Goal: Navigation & Orientation: Find specific page/section

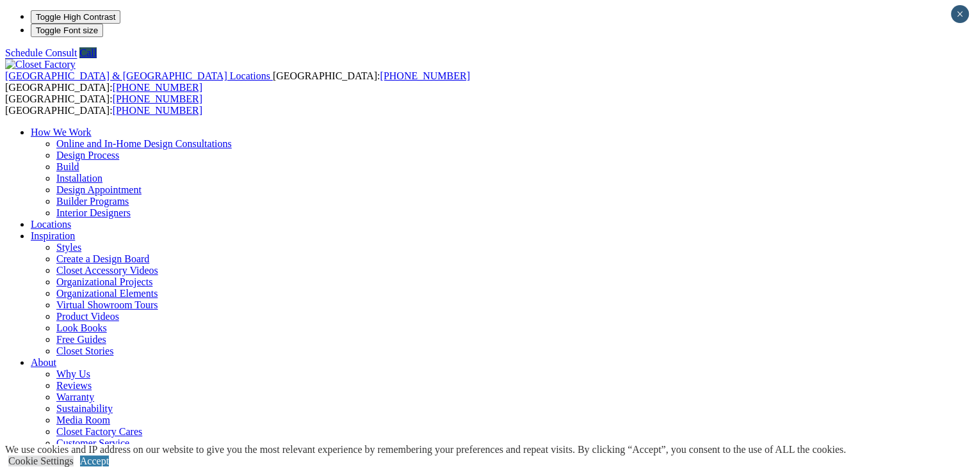
drag, startPoint x: 970, startPoint y: 48, endPoint x: 972, endPoint y: 56, distance: 7.9
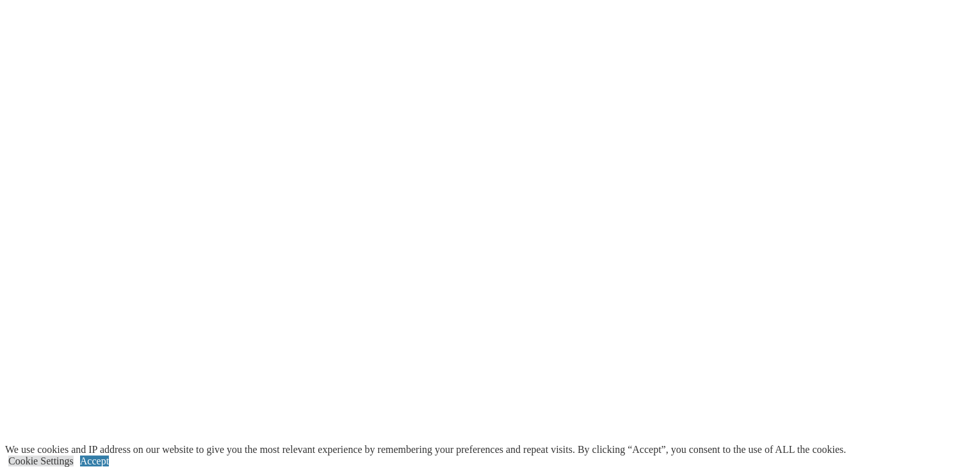
scroll to position [3262, 0]
drag, startPoint x: 974, startPoint y: 36, endPoint x: 983, endPoint y: 393, distance: 356.6
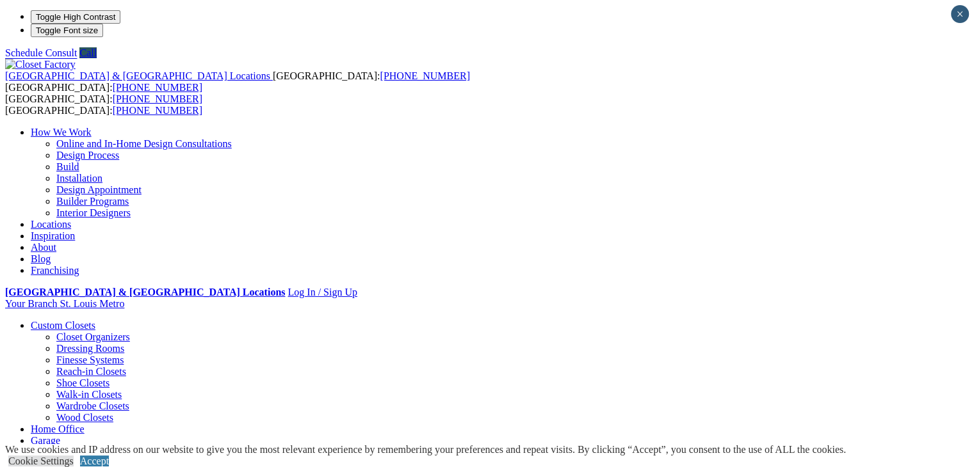
click at [71, 219] on link "Locations" at bounding box center [51, 224] width 40 height 11
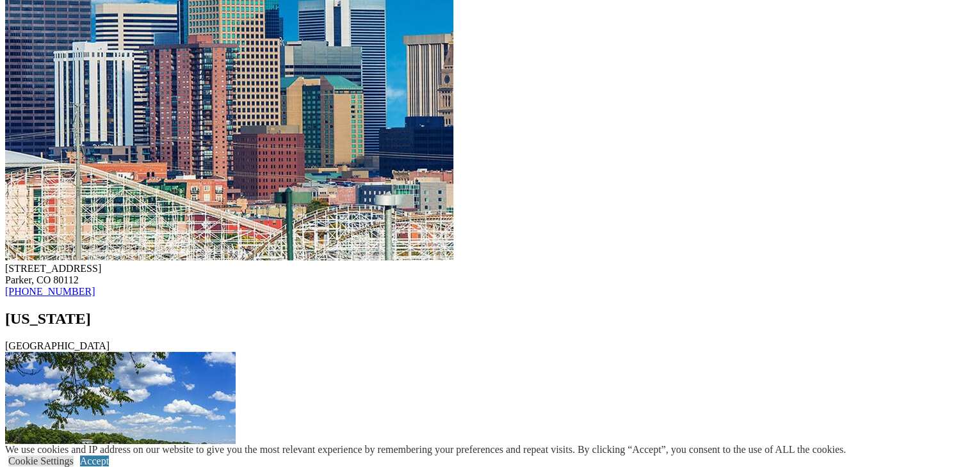
scroll to position [6369, 0]
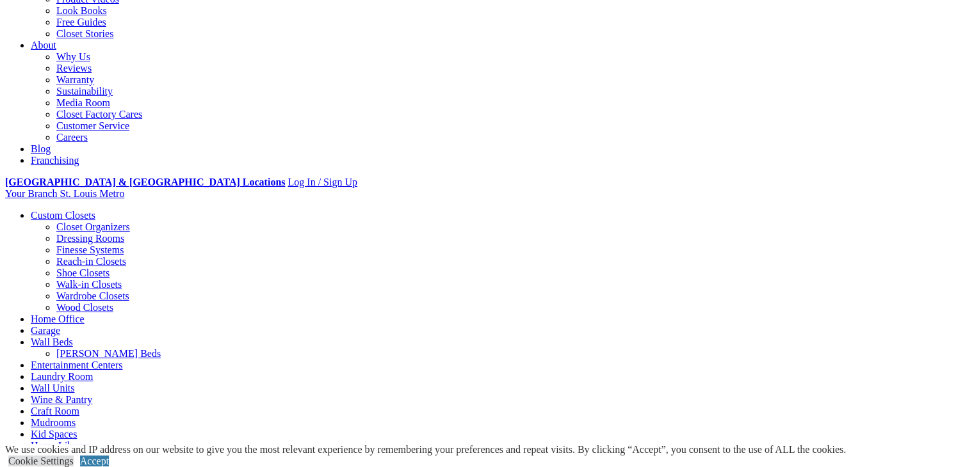
scroll to position [403, 0]
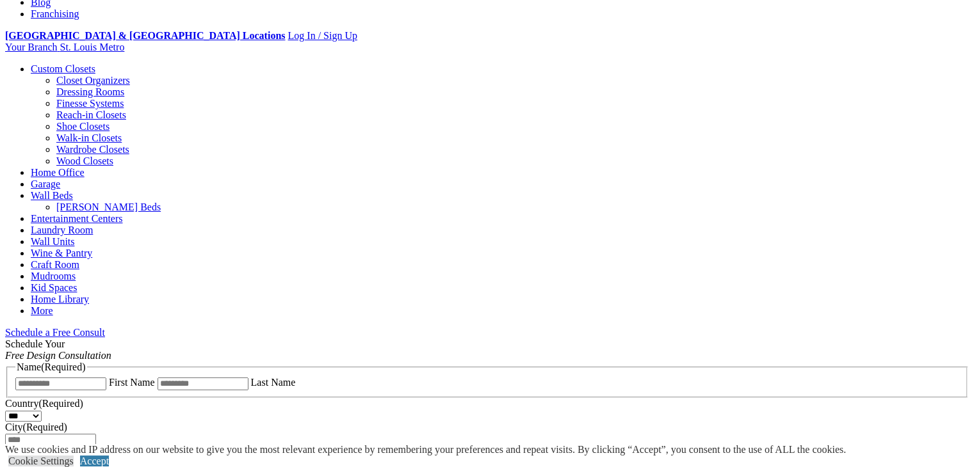
scroll to position [479, 0]
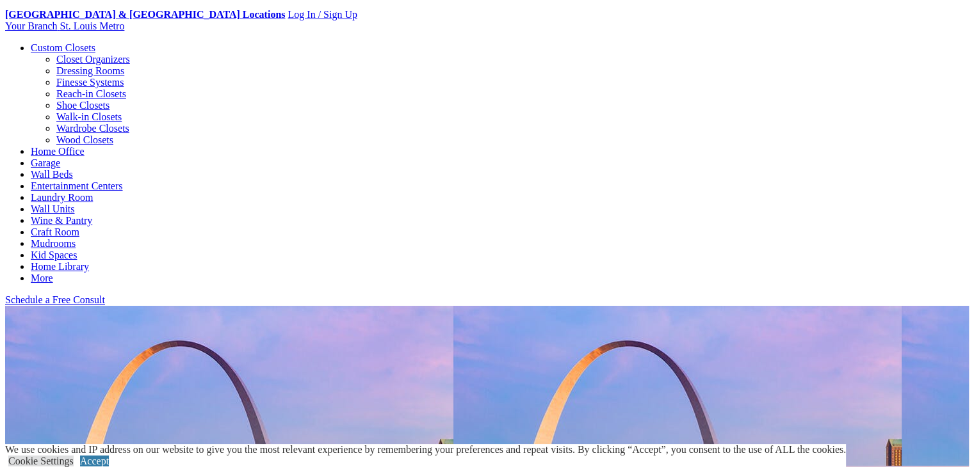
scroll to position [0, 0]
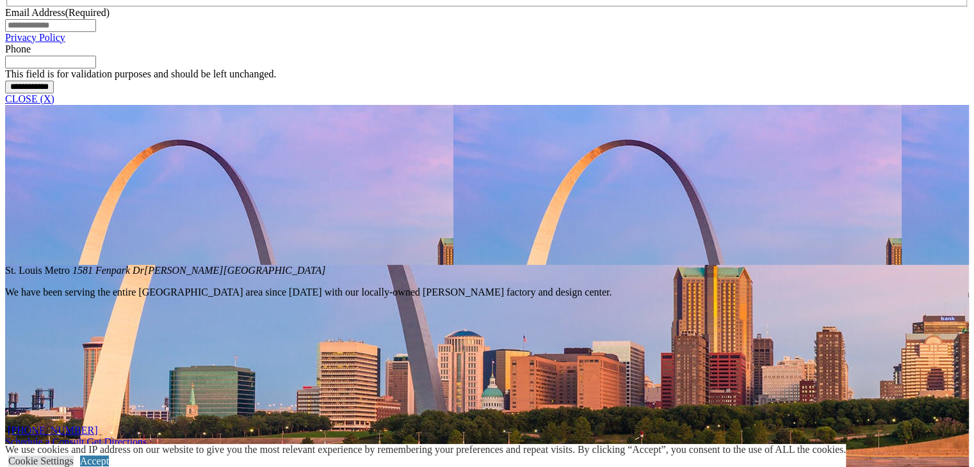
scroll to position [782, 0]
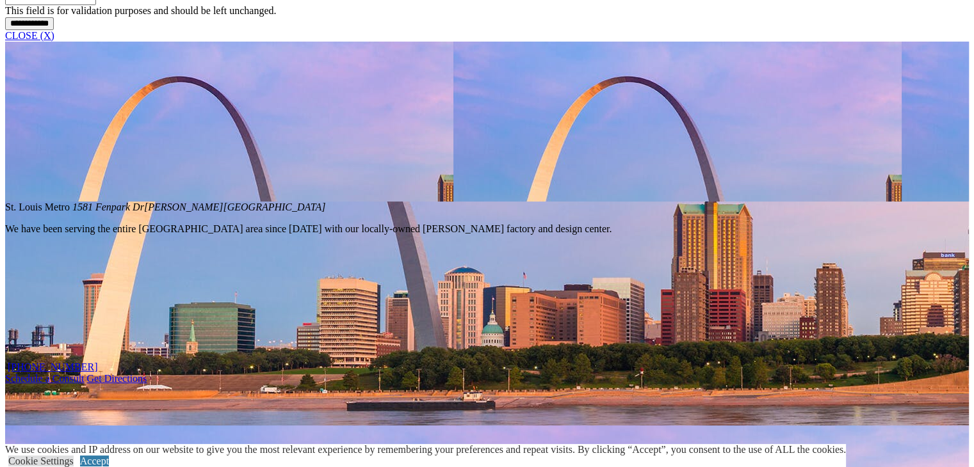
click at [54, 41] on link "CLOSE (X)" at bounding box center [29, 35] width 49 height 11
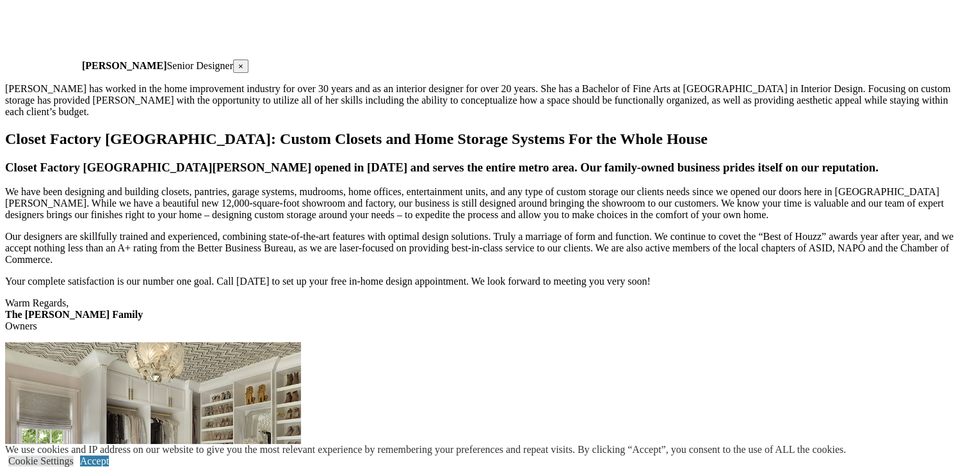
scroll to position [2962, 0]
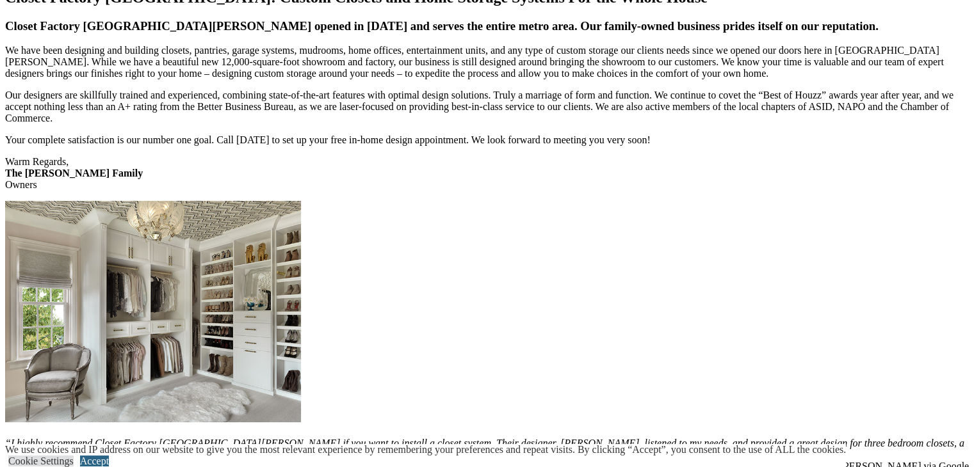
click at [109, 456] on link "Accept" at bounding box center [94, 461] width 29 height 11
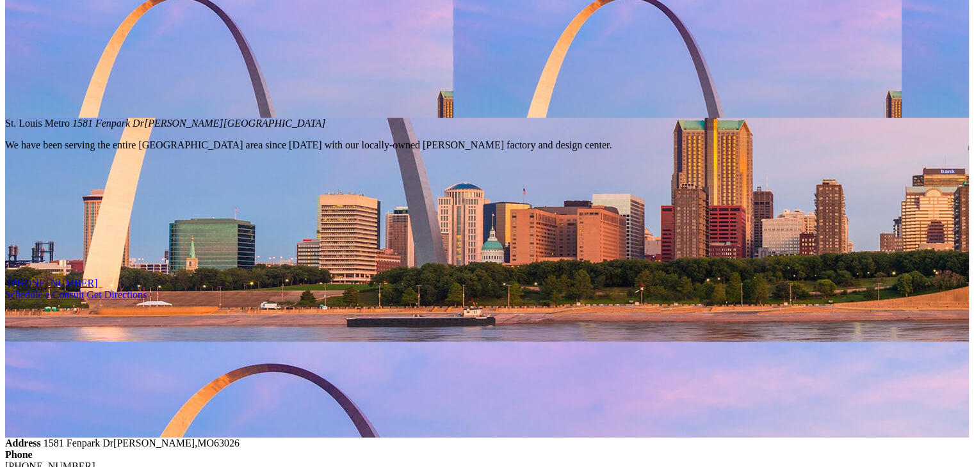
scroll to position [0, 0]
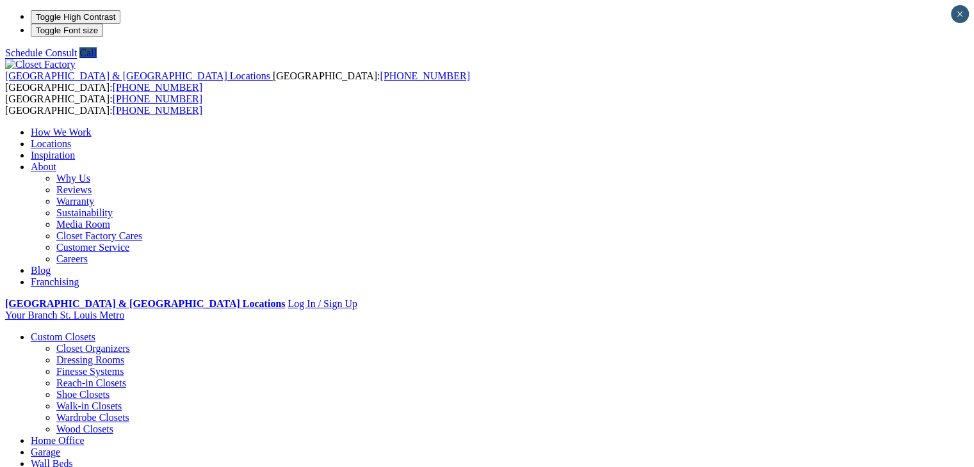
click at [129, 242] on link "Customer Service" at bounding box center [92, 247] width 73 height 11
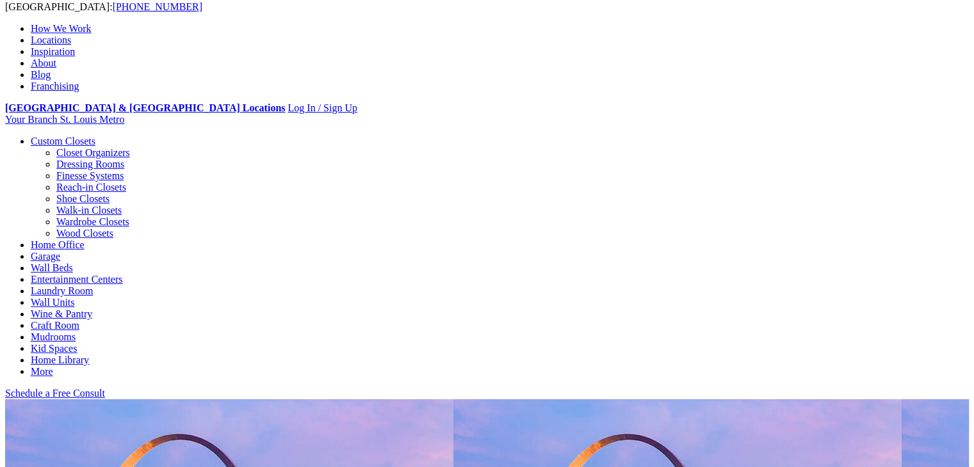
scroll to position [132, 0]
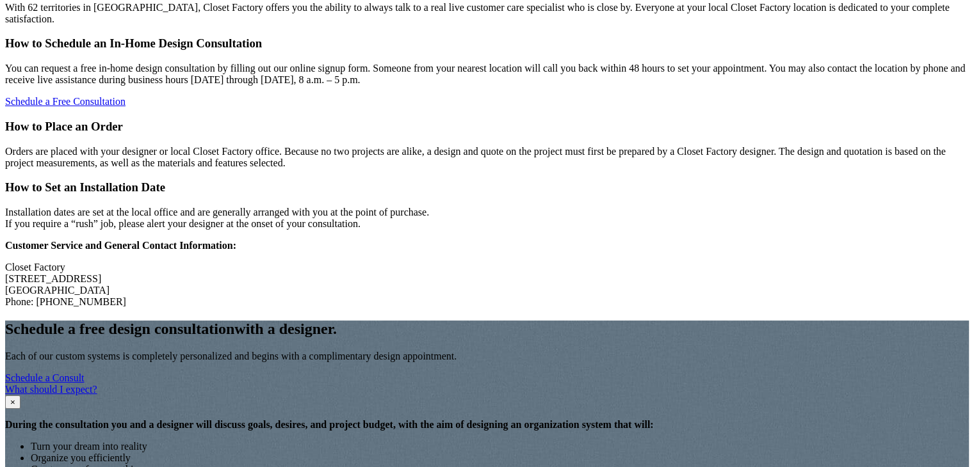
scroll to position [1107, 0]
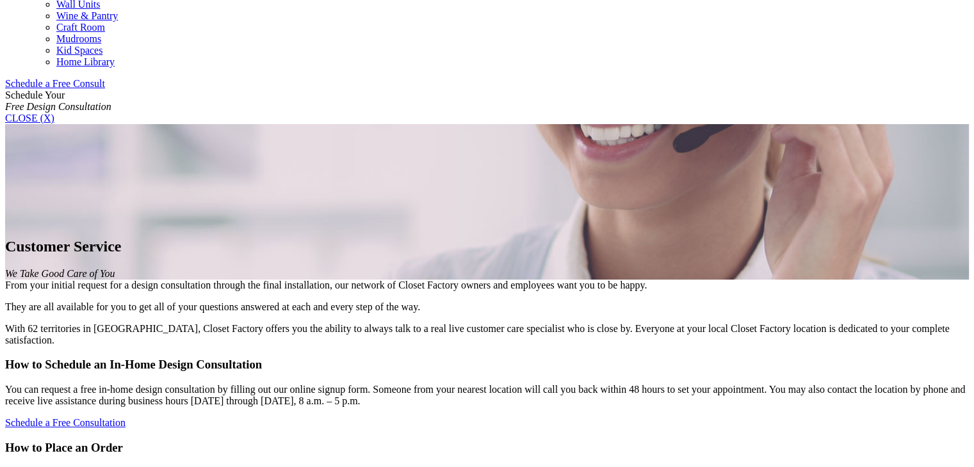
drag, startPoint x: 983, startPoint y: 88, endPoint x: 977, endPoint y: 262, distance: 174.2
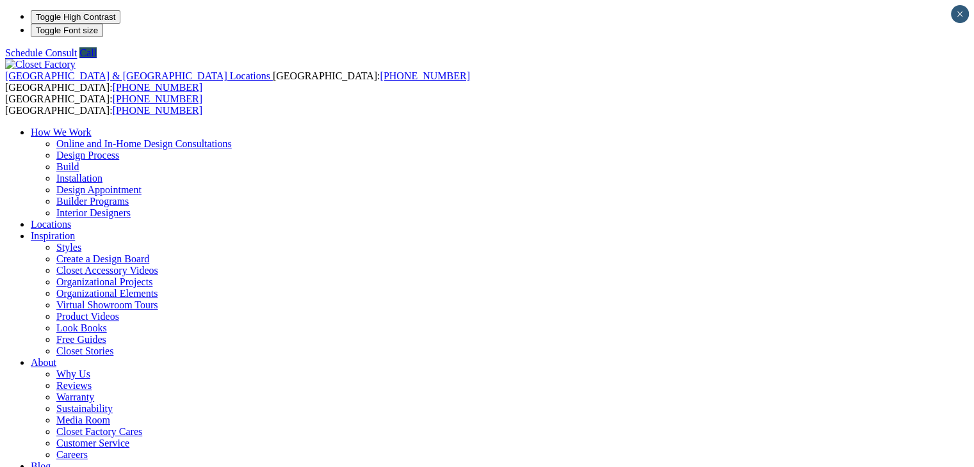
drag, startPoint x: 0, startPoint y: 0, endPoint x: 970, endPoint y: -12, distance: 969.8
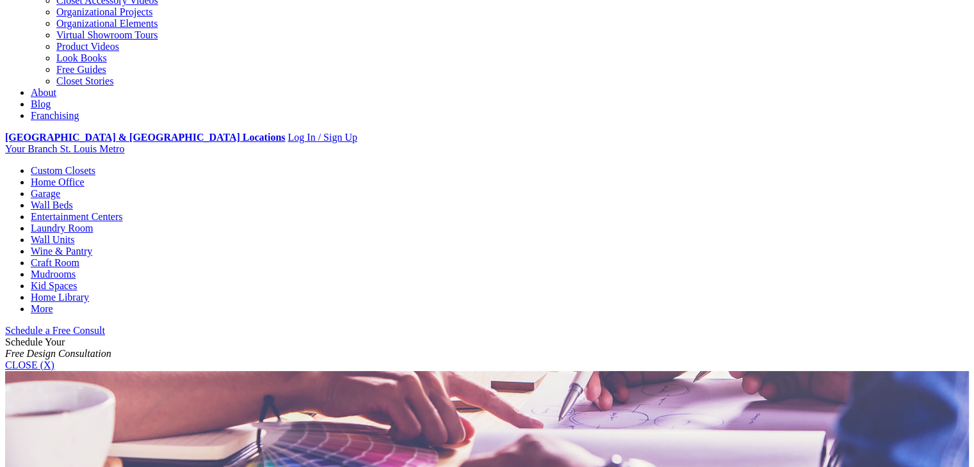
scroll to position [227, 0]
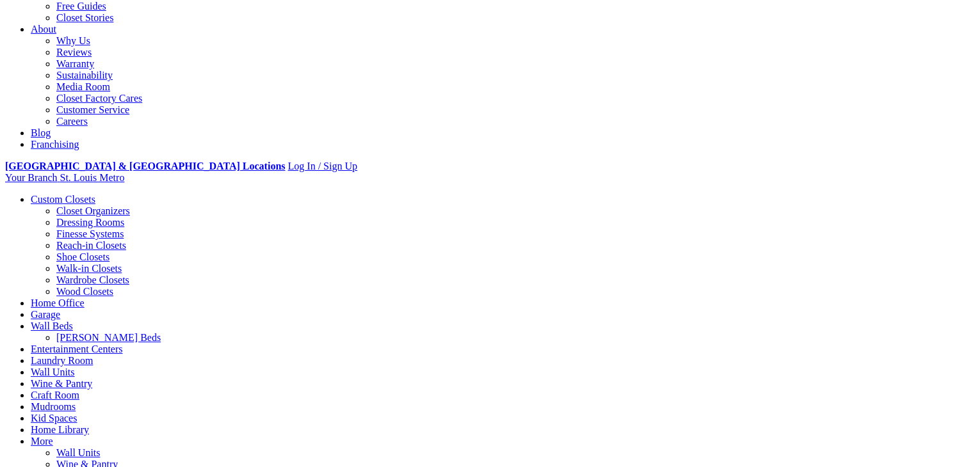
scroll to position [341, 0]
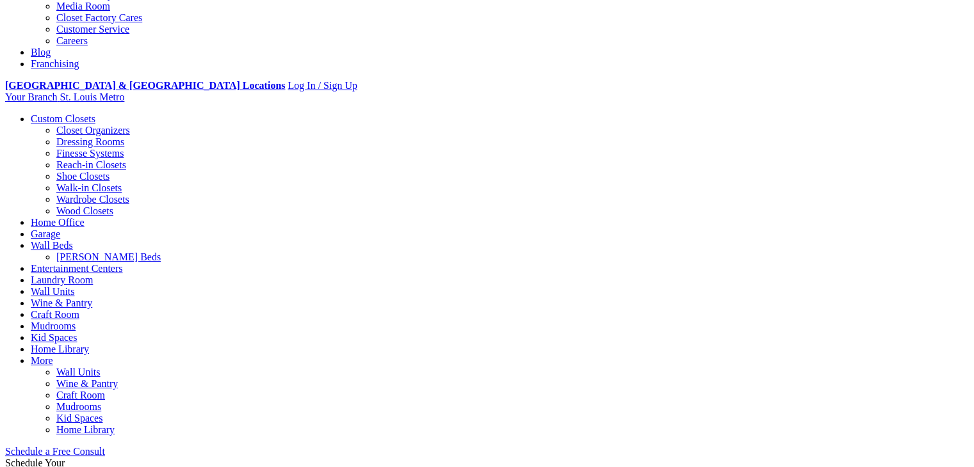
scroll to position [417, 0]
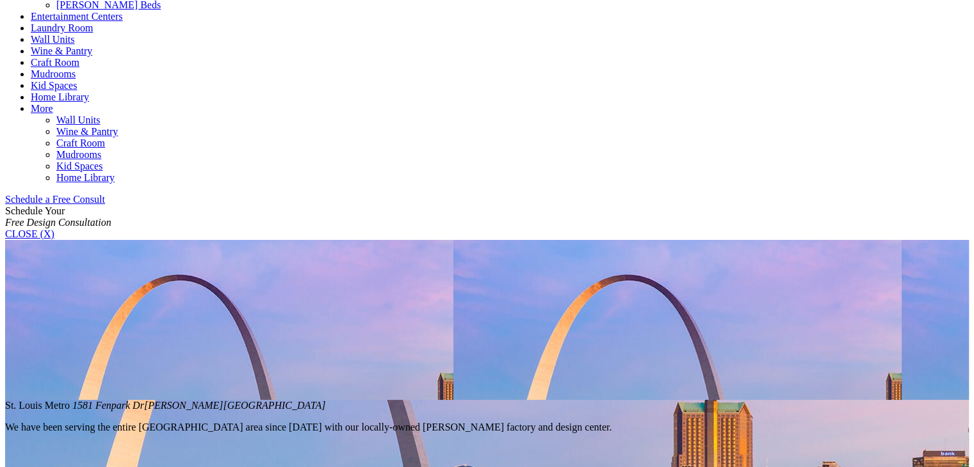
scroll to position [694, 0]
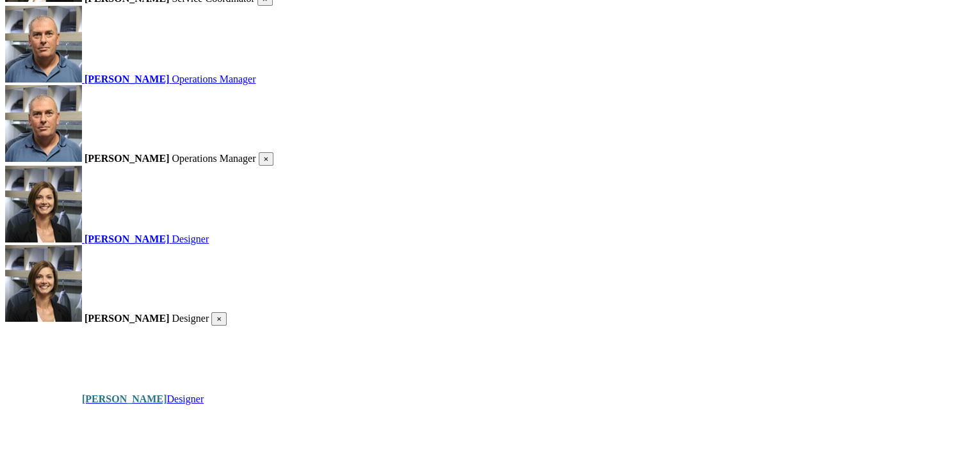
scroll to position [1968, 0]
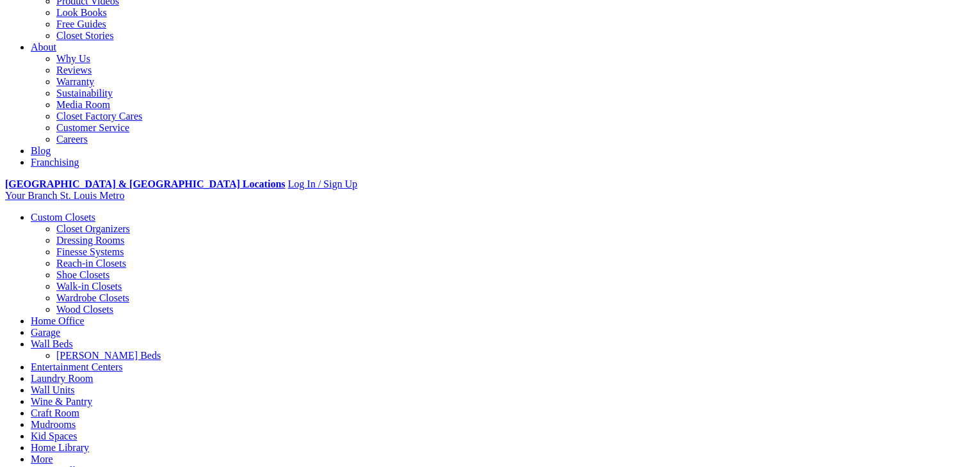
scroll to position [0, 0]
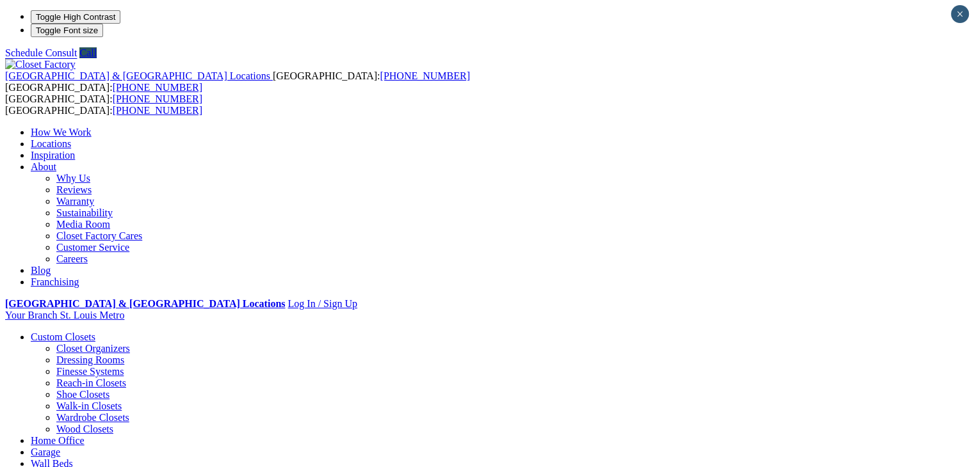
click at [71, 138] on link "Locations" at bounding box center [51, 143] width 40 height 11
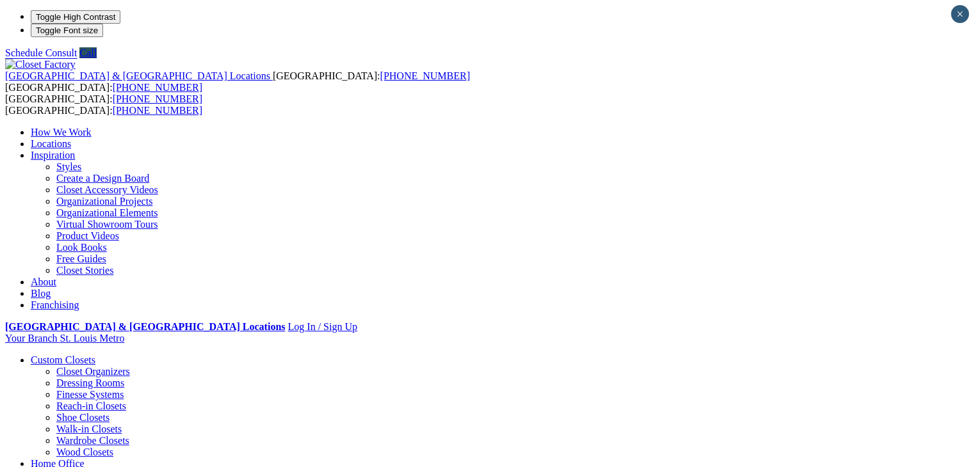
type input "*****"
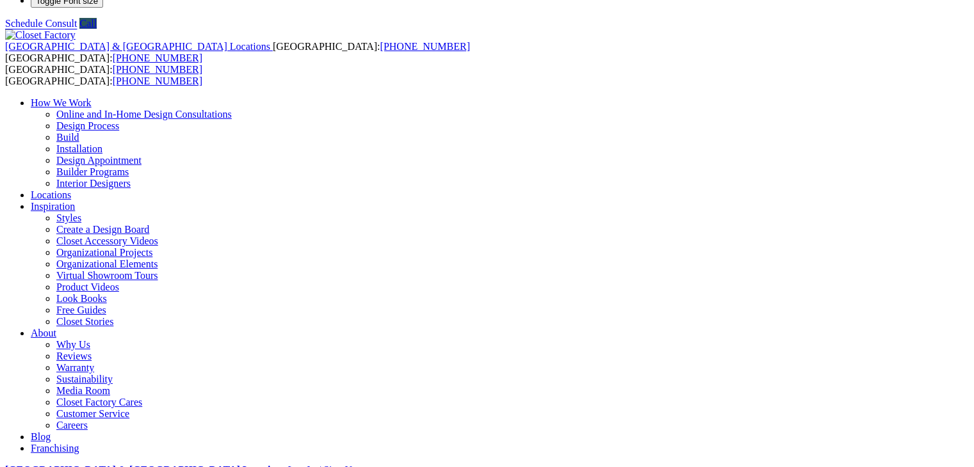
scroll to position [37, 0]
